Goal: Task Accomplishment & Management: Complete application form

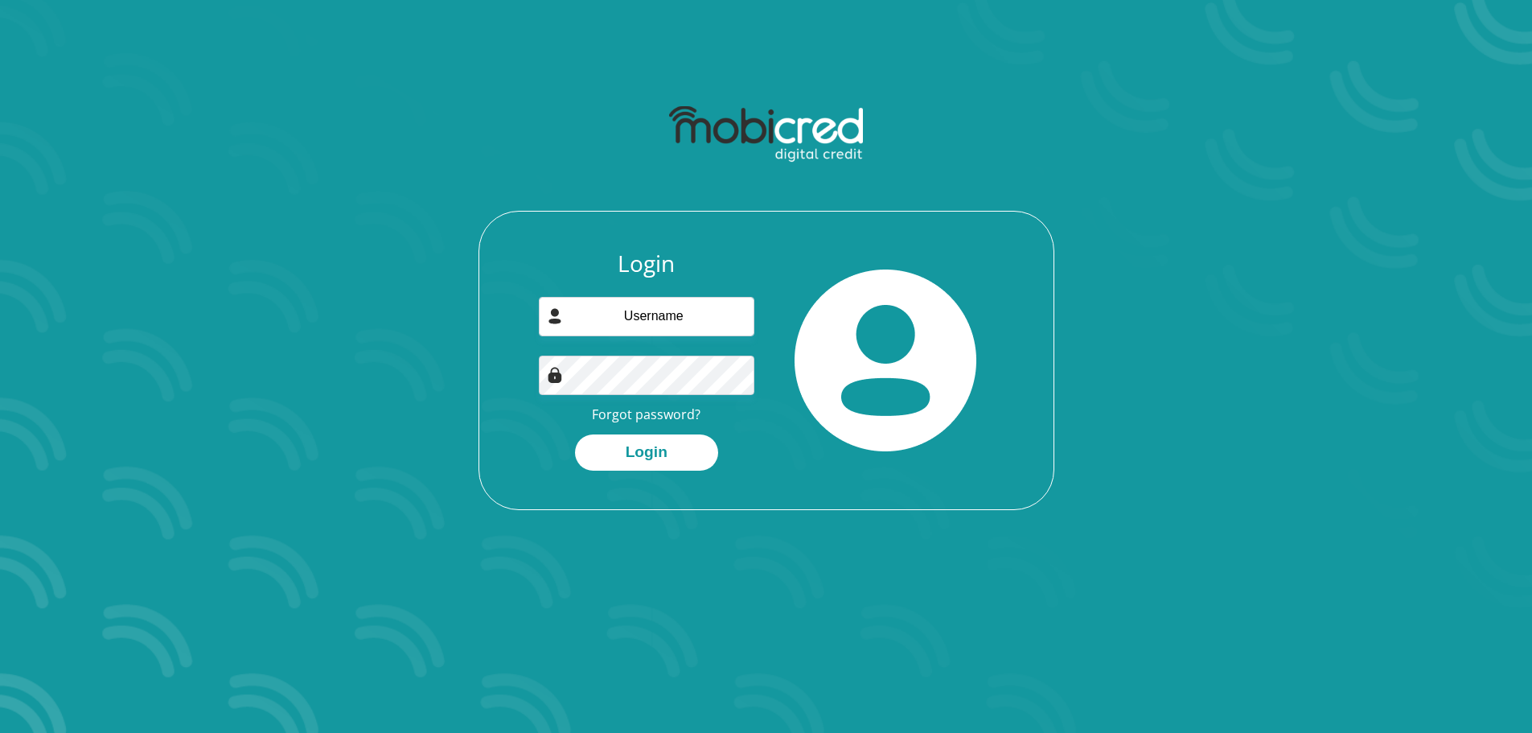
type input "dazzman95@hotmail.com"
click at [575, 434] on button "Login" at bounding box center [646, 452] width 143 height 36
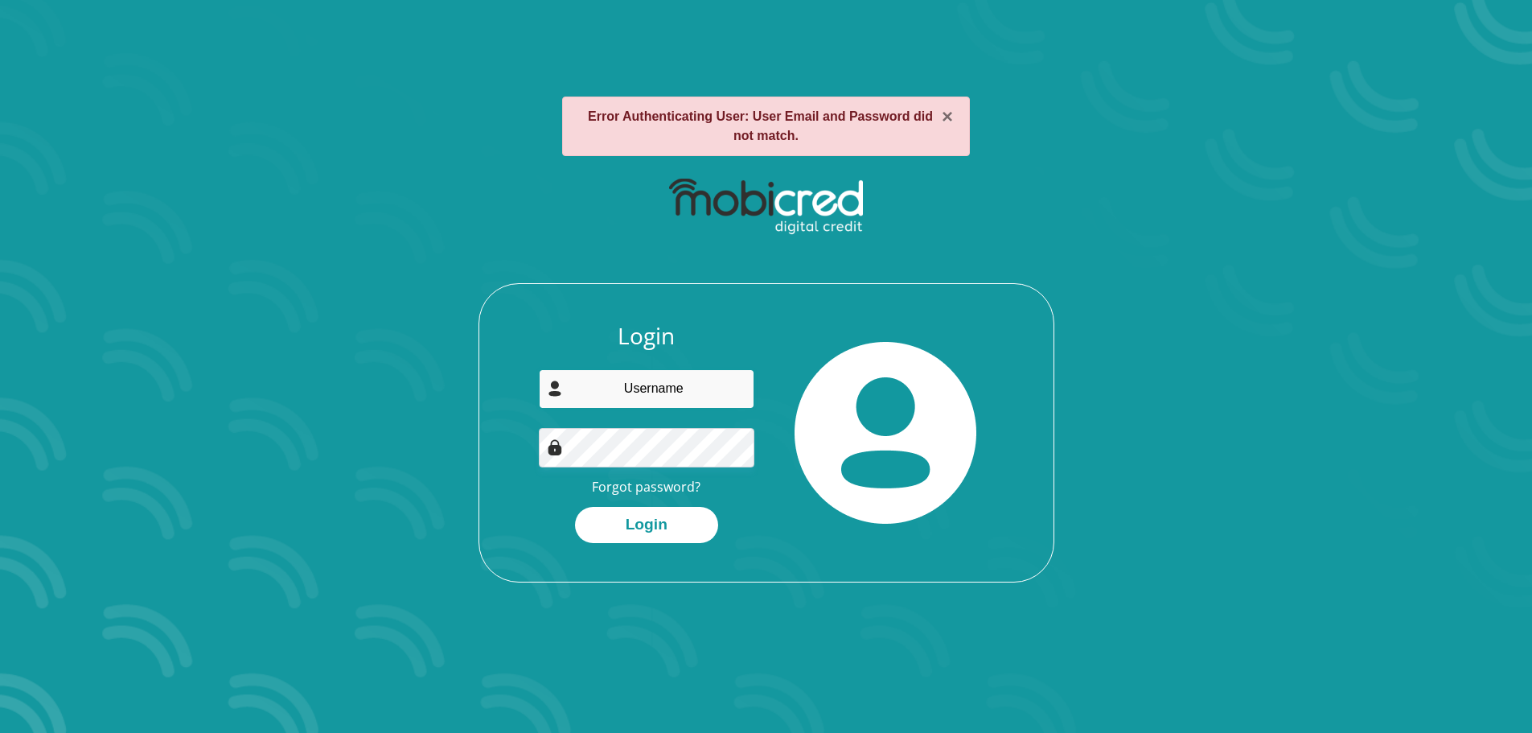
click at [669, 393] on input "email" at bounding box center [646, 388] width 215 height 39
type input "[EMAIL_ADDRESS][DOMAIN_NAME]"
click at [575, 507] on button "Login" at bounding box center [646, 525] width 143 height 36
click at [676, 375] on input "email" at bounding box center [646, 388] width 215 height 39
type input "[EMAIL_ADDRESS][DOMAIN_NAME]"
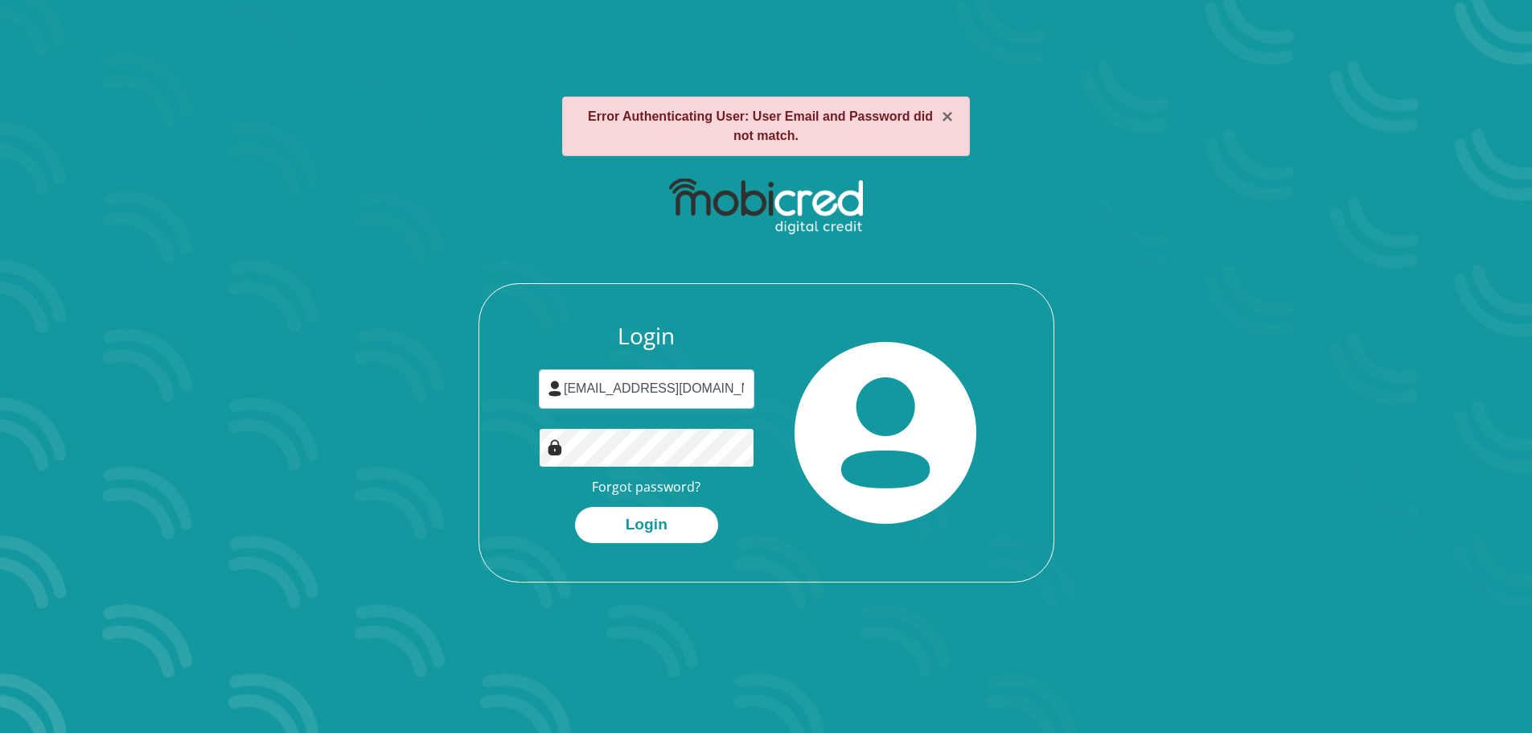
click at [575, 507] on button "Login" at bounding box center [646, 525] width 143 height 36
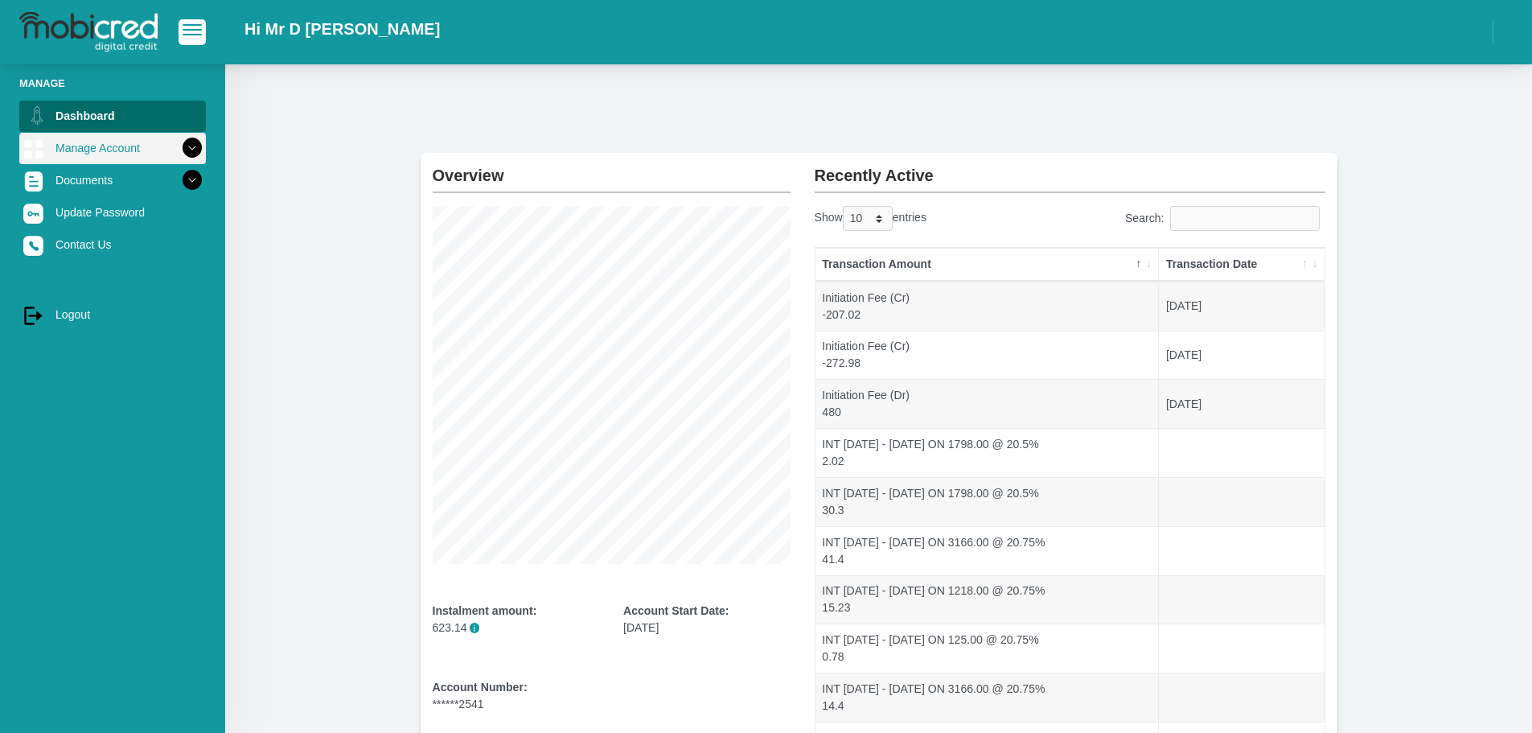
click at [179, 144] on icon at bounding box center [192, 147] width 27 height 27
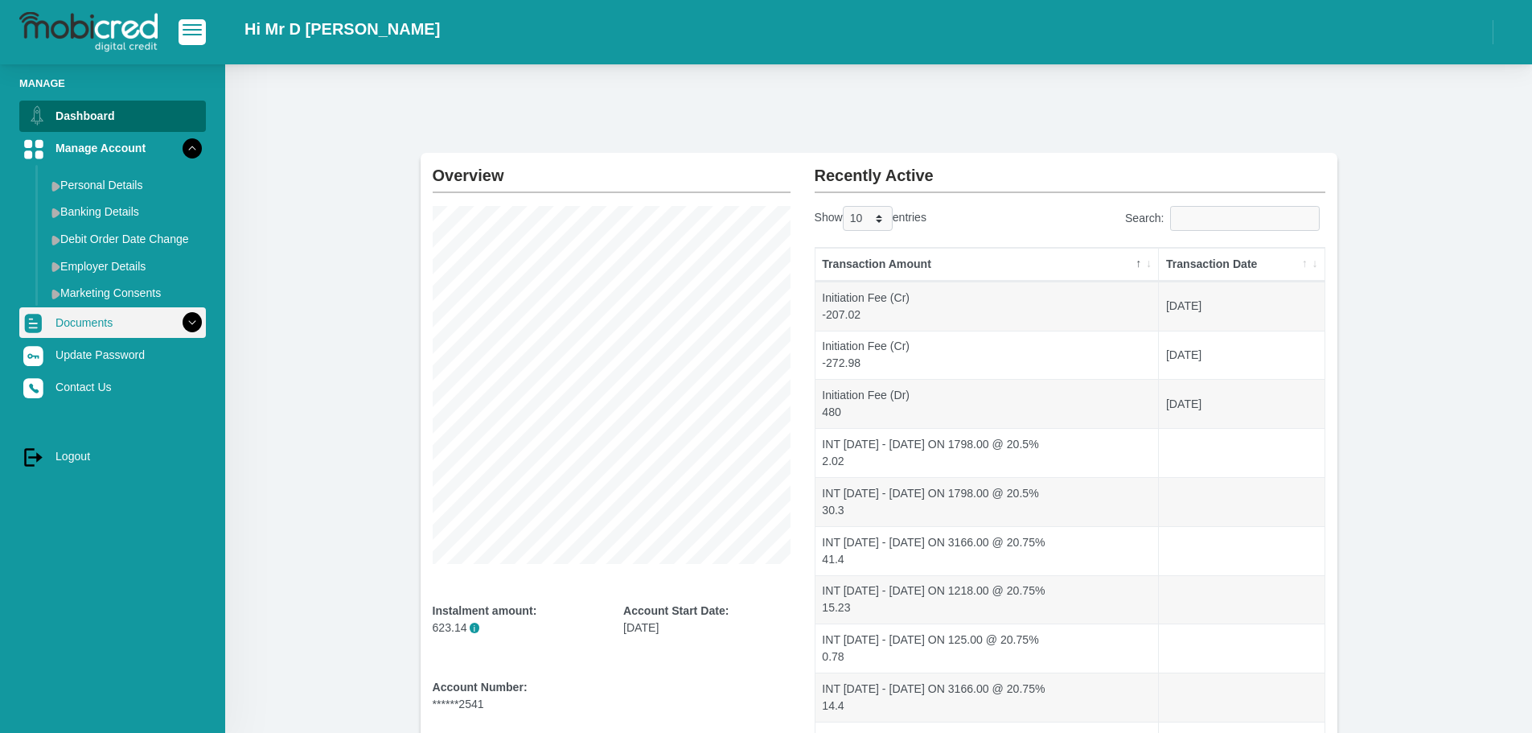
click at [179, 320] on icon at bounding box center [192, 322] width 27 height 27
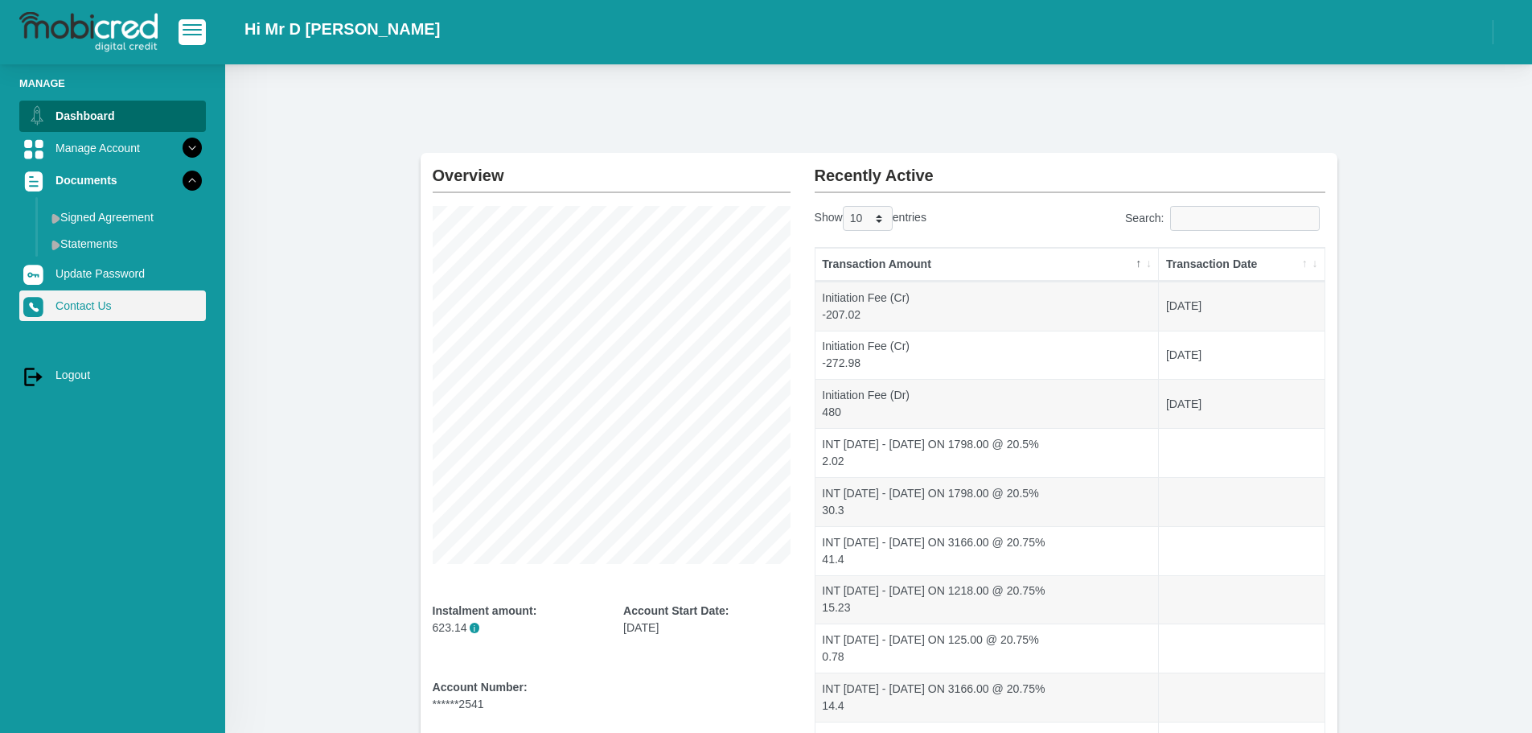
scroll to position [161, 0]
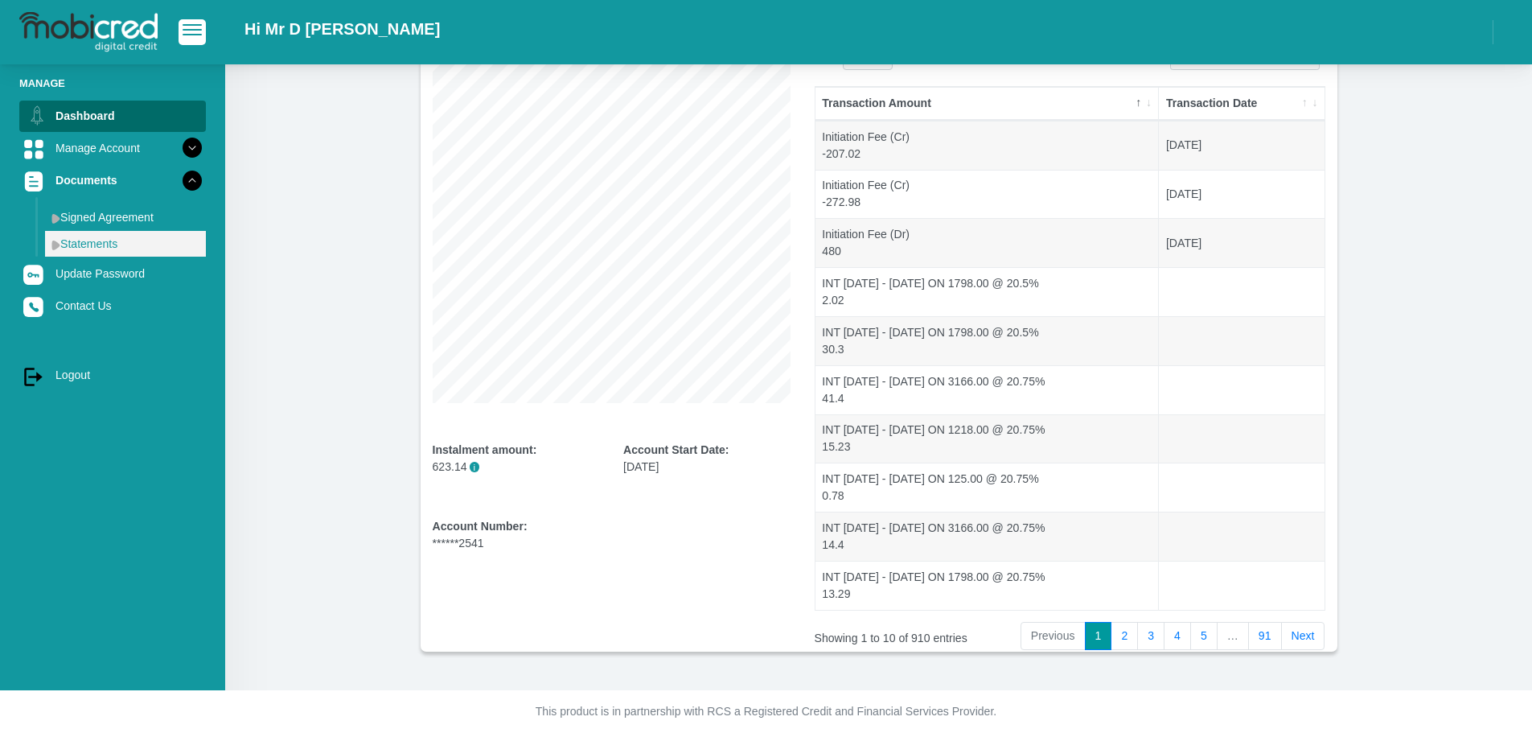
click at [113, 244] on link "Statements" at bounding box center [125, 244] width 161 height 26
click at [53, 245] on img at bounding box center [55, 245] width 9 height 10
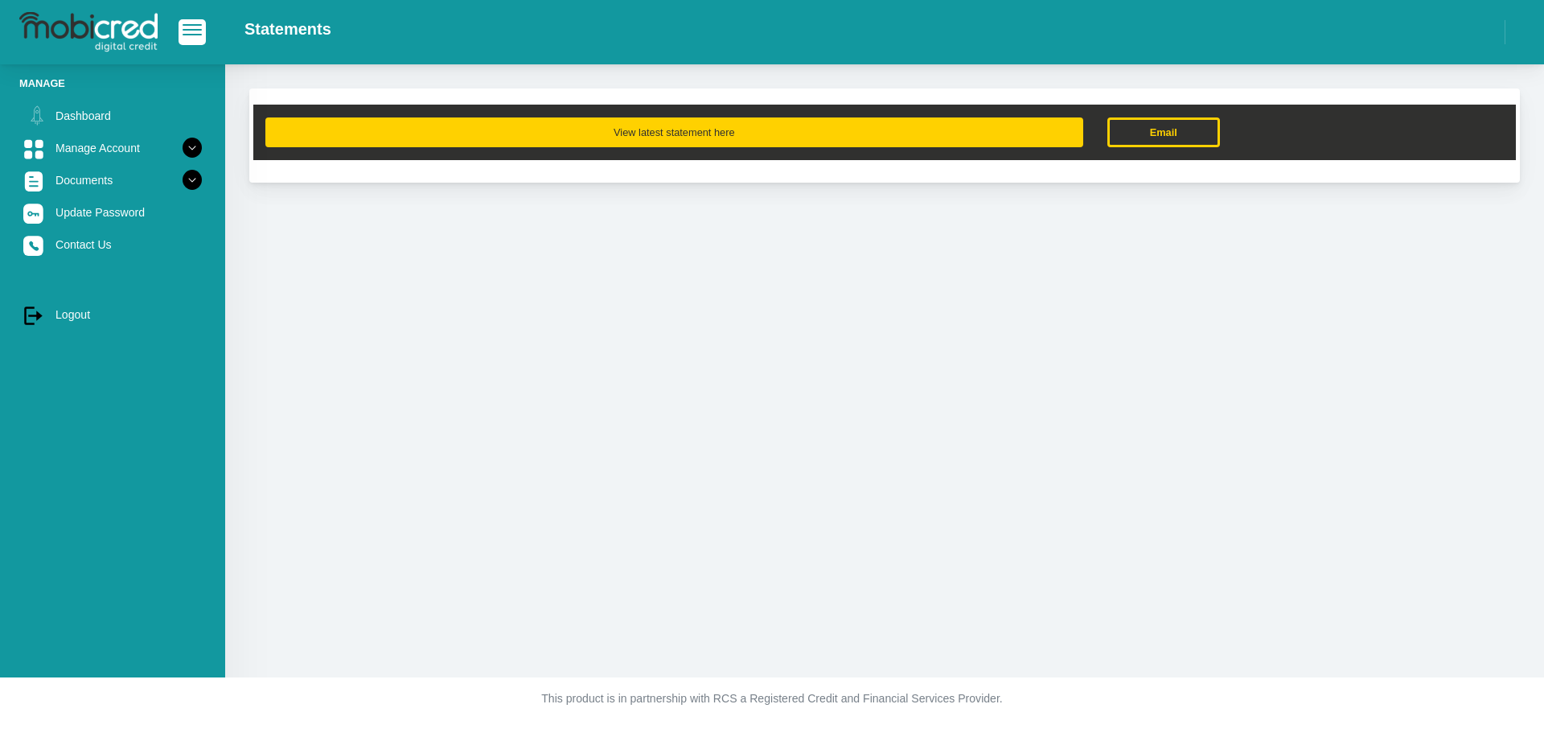
click at [693, 132] on button "View latest statement here" at bounding box center [674, 132] width 818 height 30
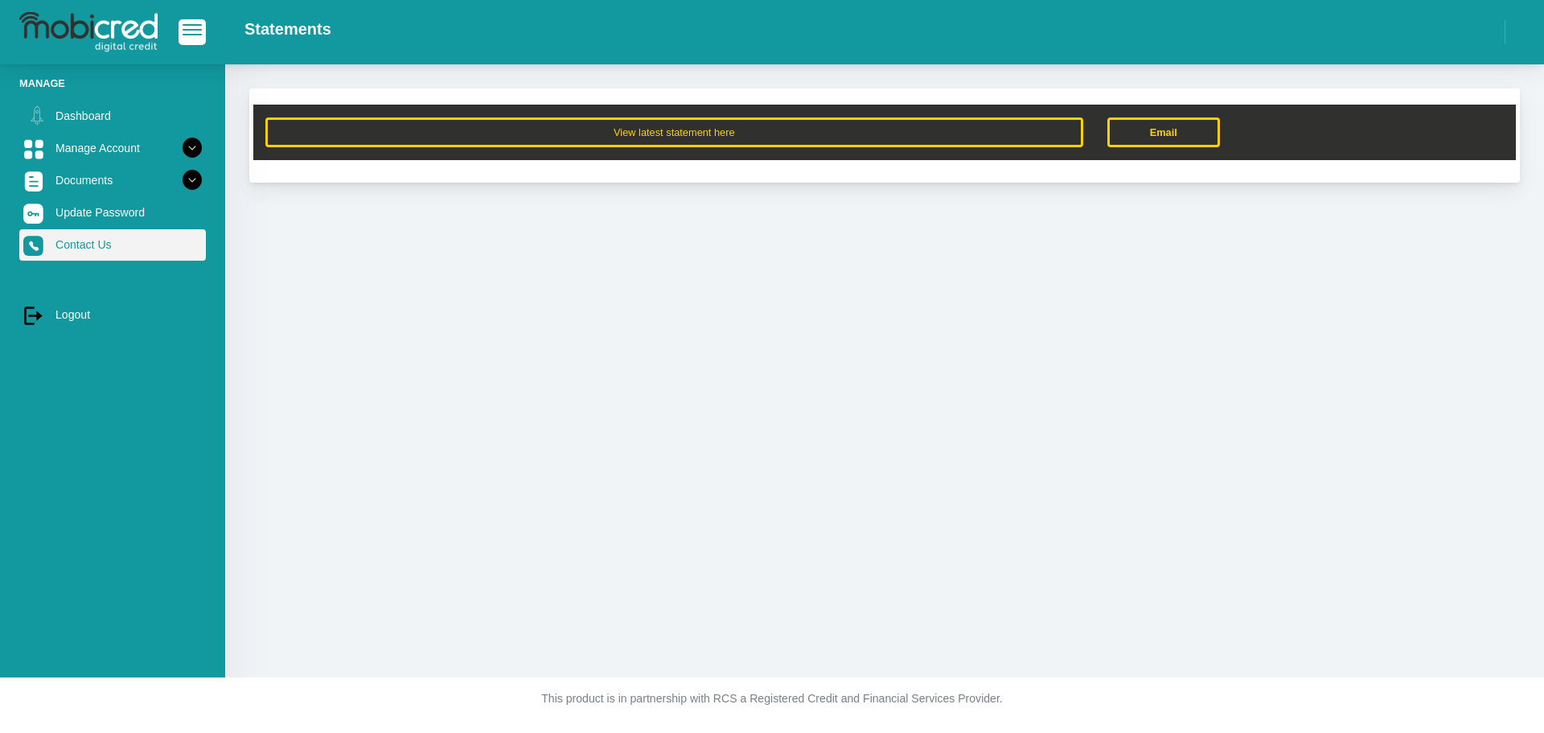
click at [104, 238] on link "Contact Us" at bounding box center [112, 244] width 187 height 31
click at [188, 32] on span "button" at bounding box center [192, 29] width 19 height 11
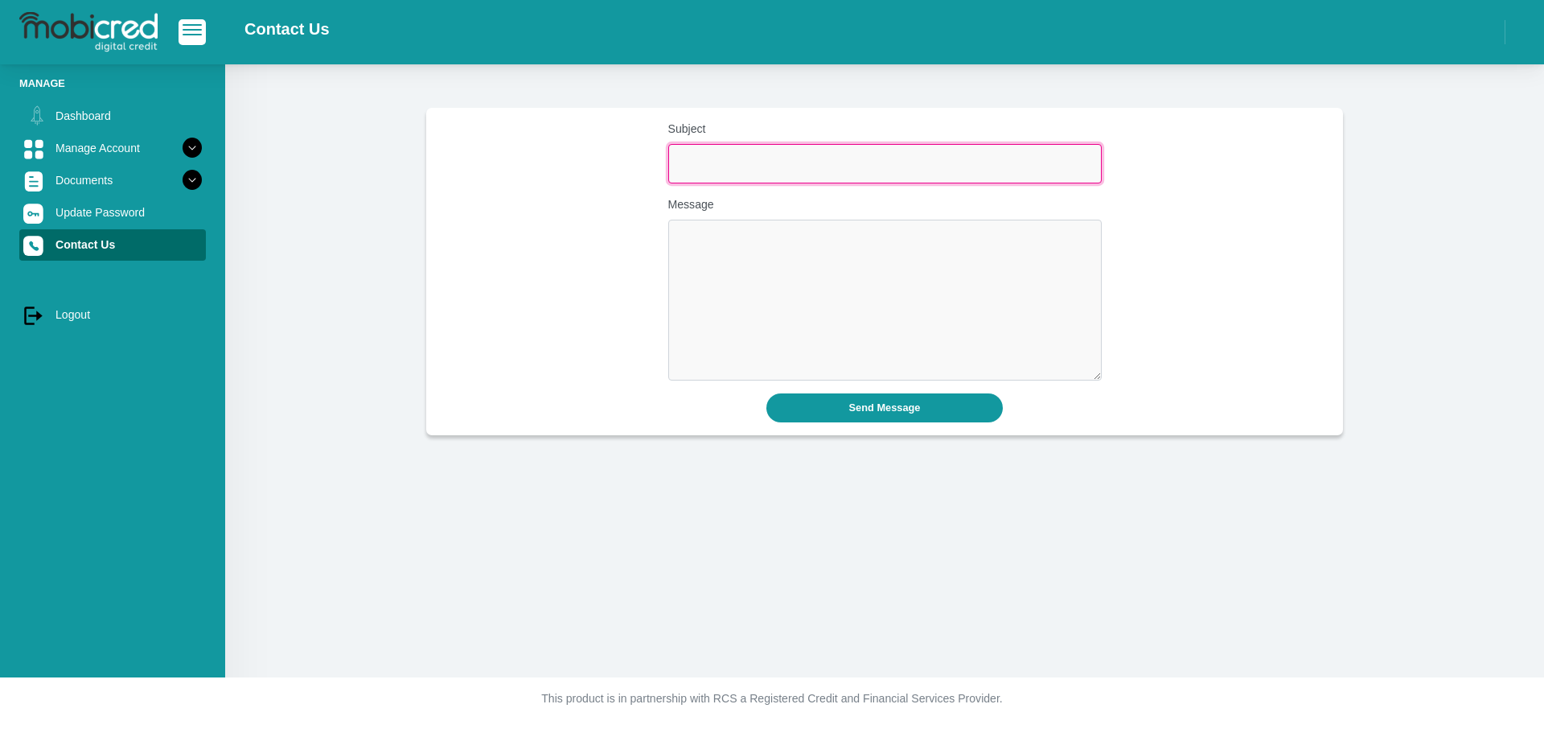
click at [733, 168] on input "Subject" at bounding box center [884, 163] width 433 height 39
type input "Account settlement"
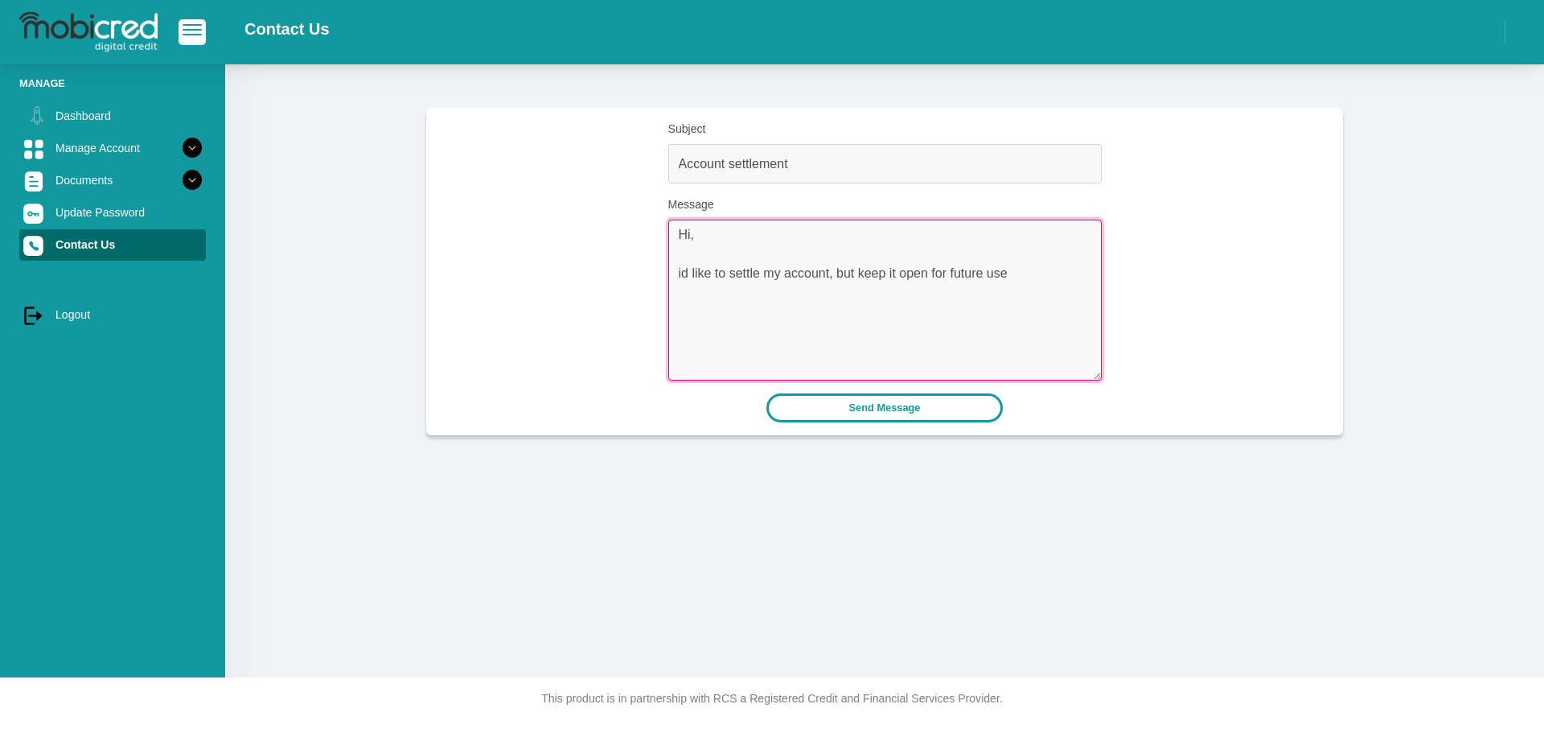
type textarea "Hi, id like to settle my account, but keep it open for future use"
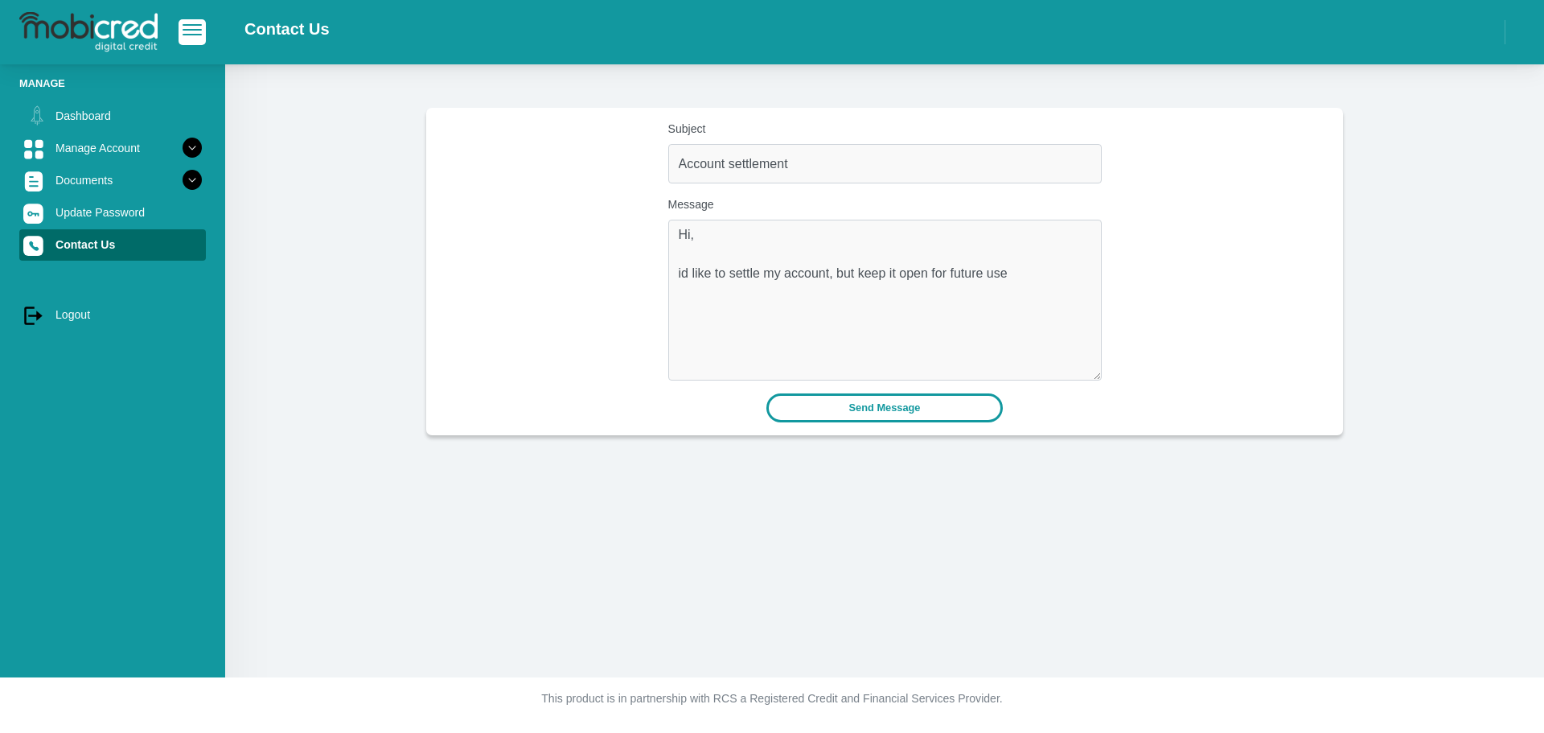
click at [853, 419] on button "Send Message" at bounding box center [884, 407] width 237 height 28
